Goal: Find specific page/section: Find specific page/section

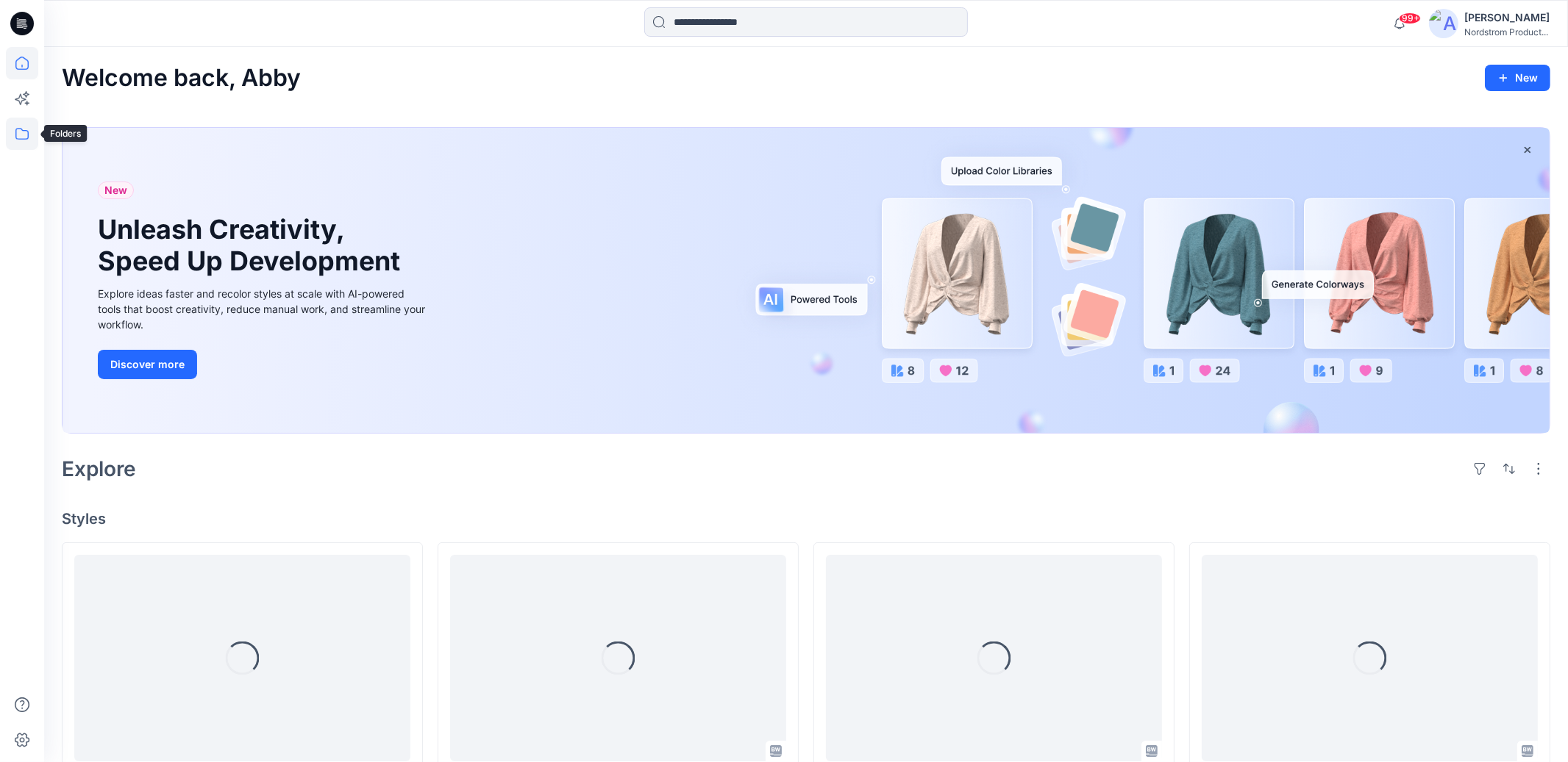
click at [29, 135] on icon at bounding box center [22, 134] width 32 height 32
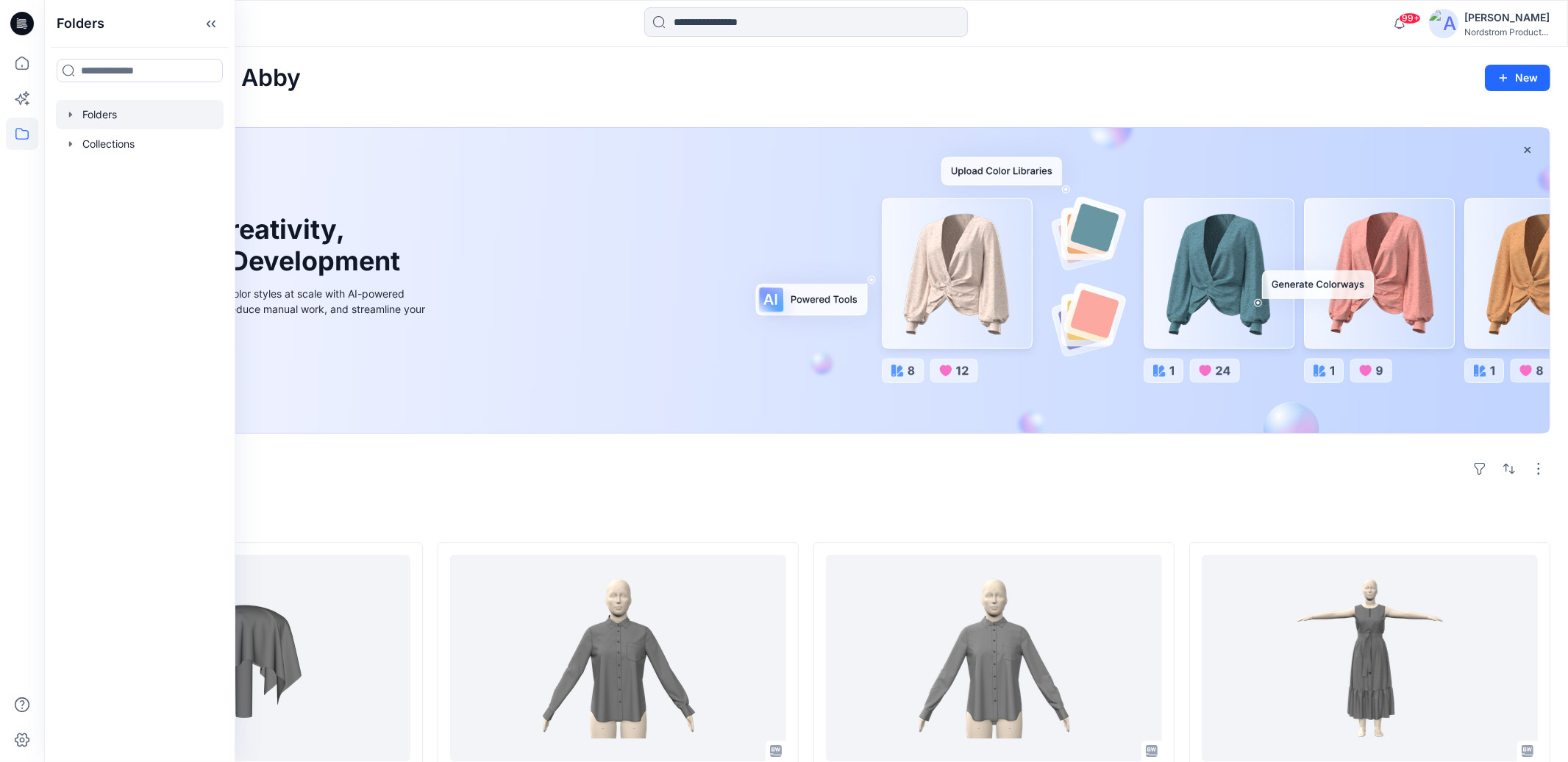
click at [108, 112] on div at bounding box center [140, 114] width 167 height 29
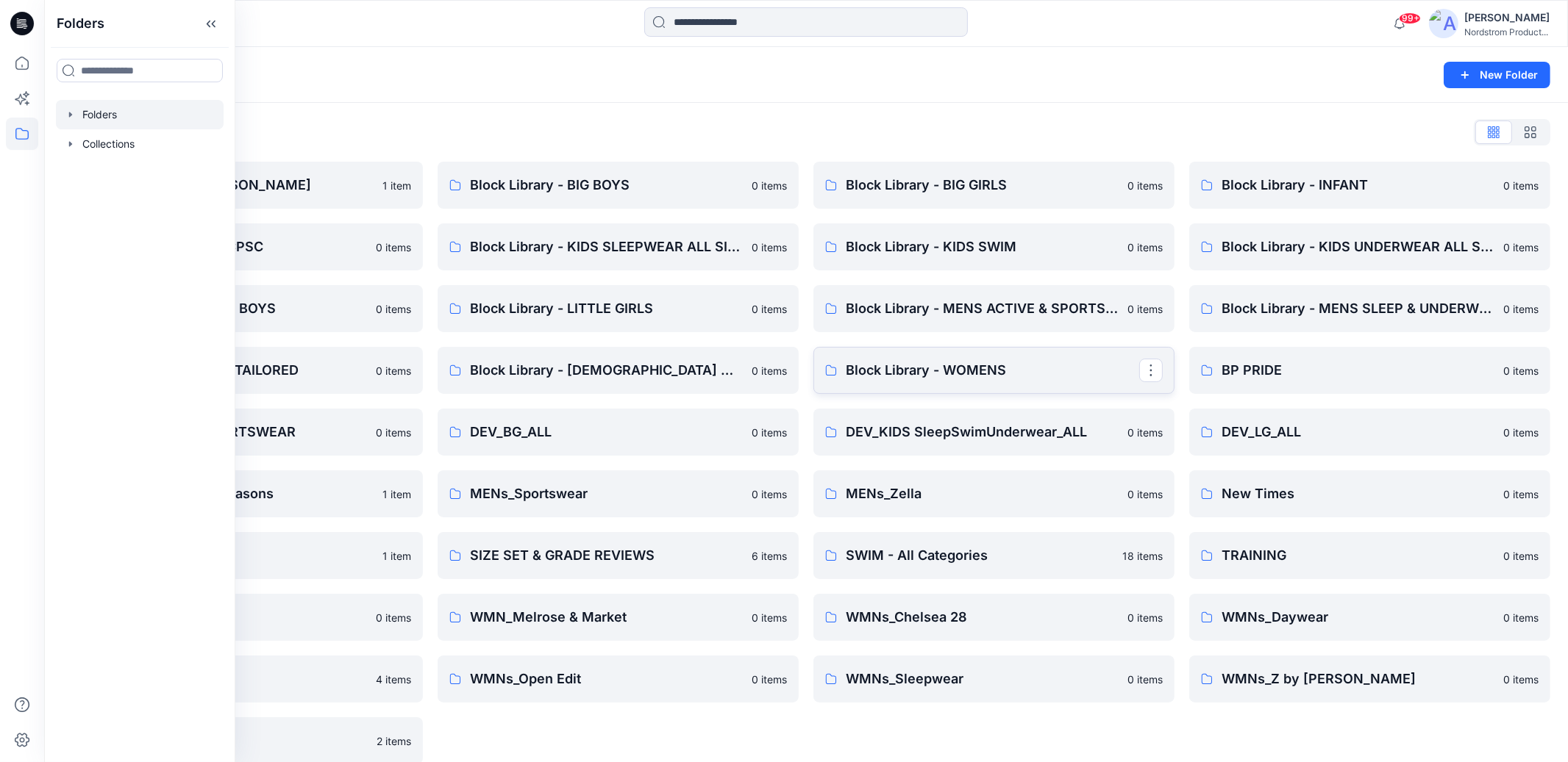
click at [967, 361] on p "Block Library - WOMENS" at bounding box center [992, 371] width 293 height 21
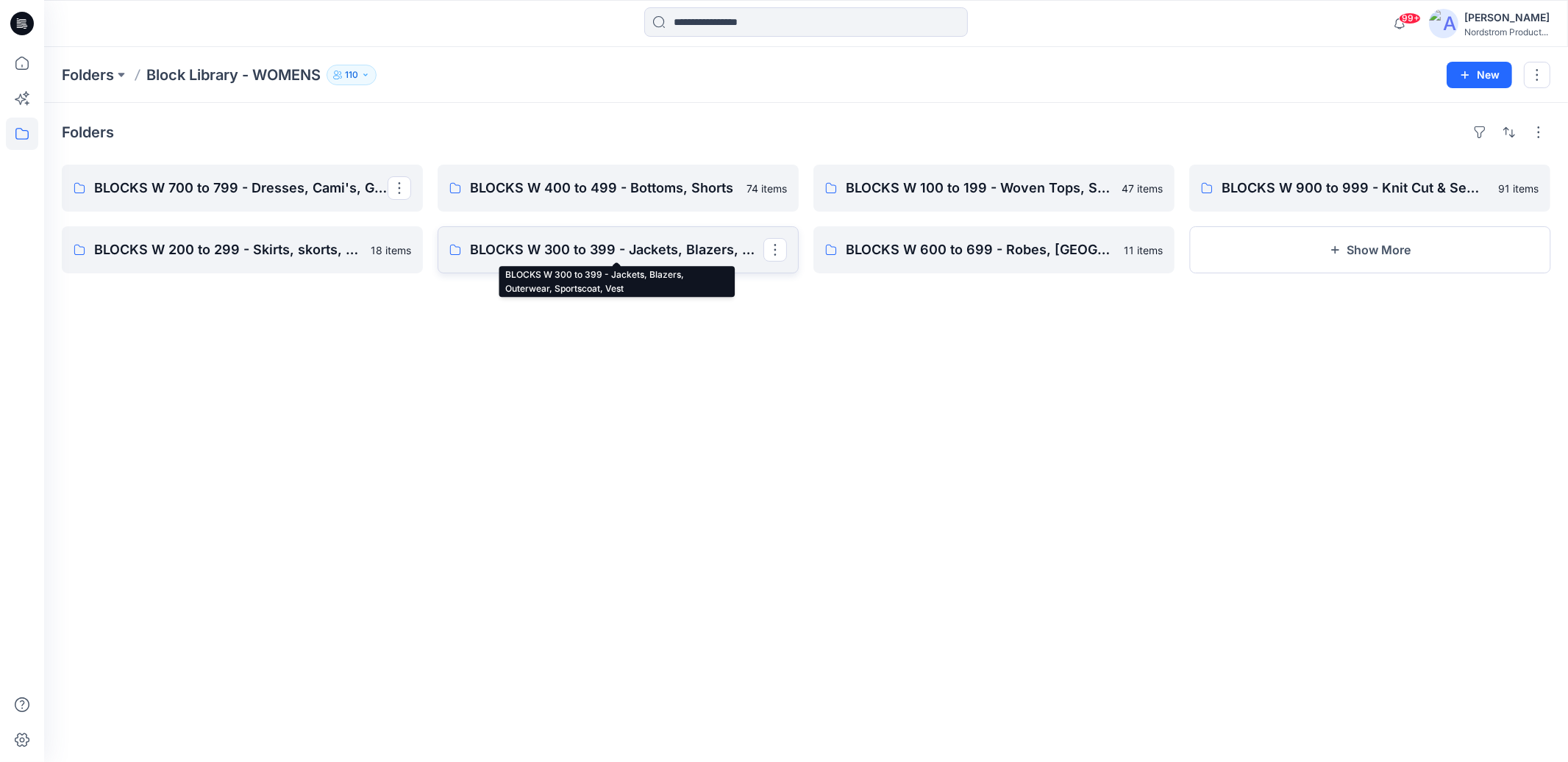
click at [689, 258] on p "BLOCKS W 300 to 399 - Jackets, Blazers, Outerwear, Sportscoat, Vest" at bounding box center [617, 250] width 293 height 21
